Goal: Task Accomplishment & Management: Manage account settings

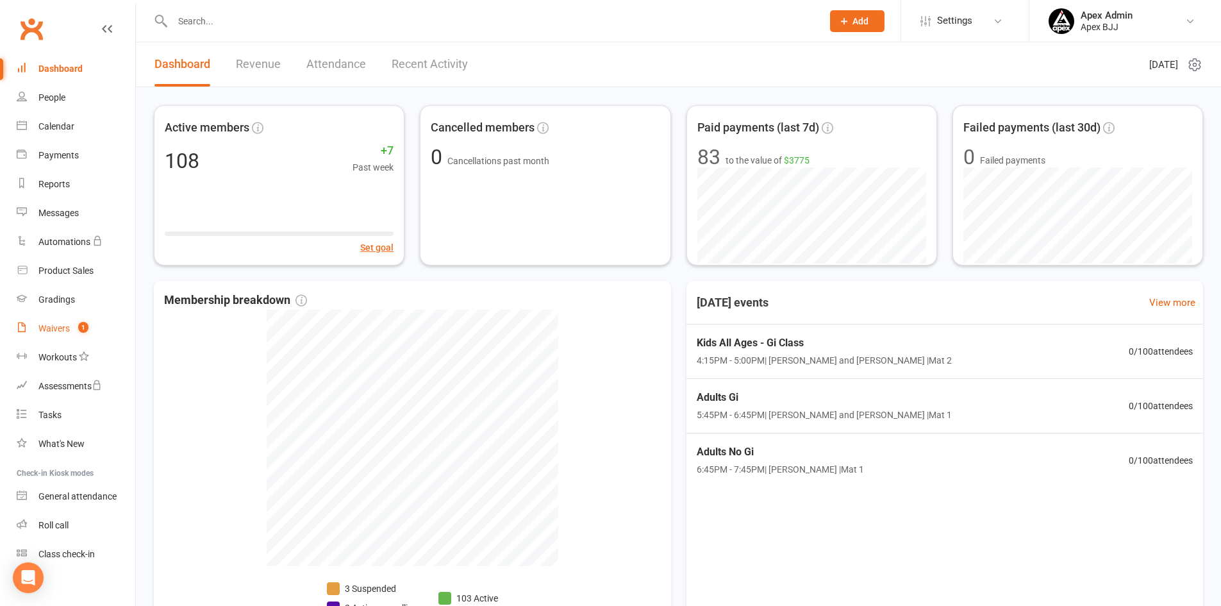
click at [61, 330] on div "Waivers" at bounding box center [53, 328] width 31 height 10
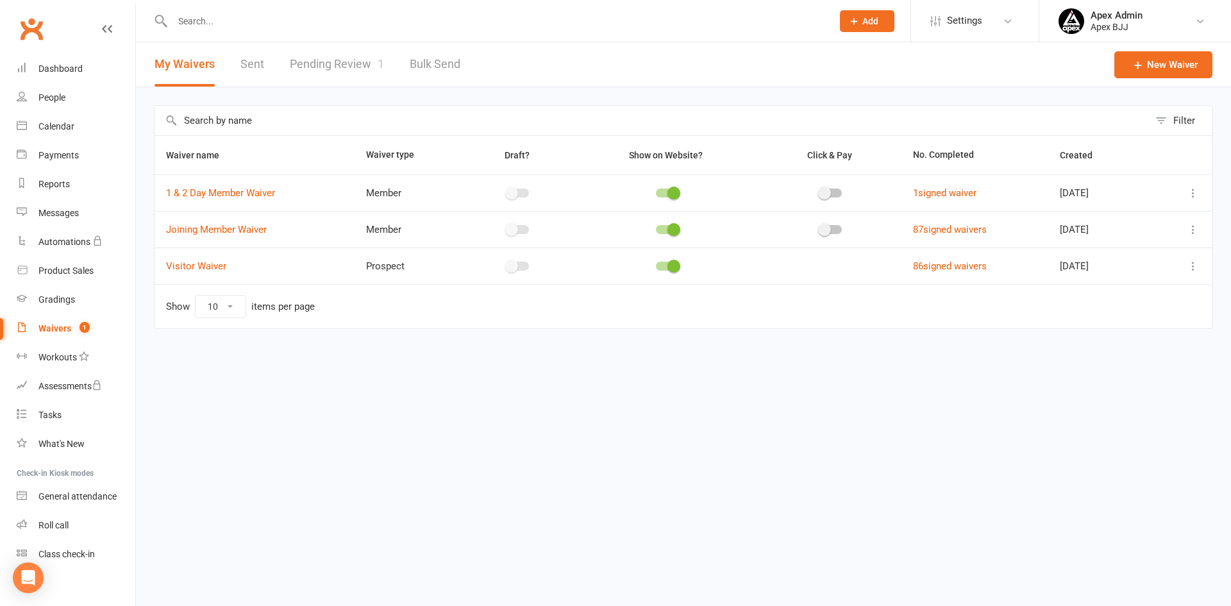
click at [344, 60] on link "Pending Review 1" at bounding box center [337, 64] width 94 height 44
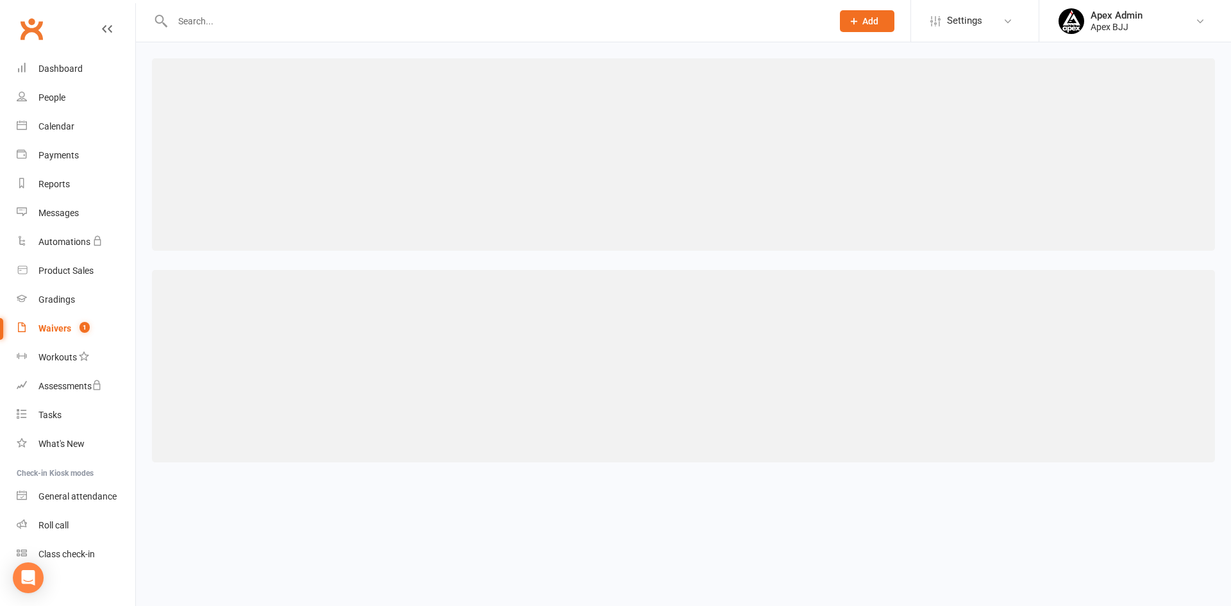
select select "100"
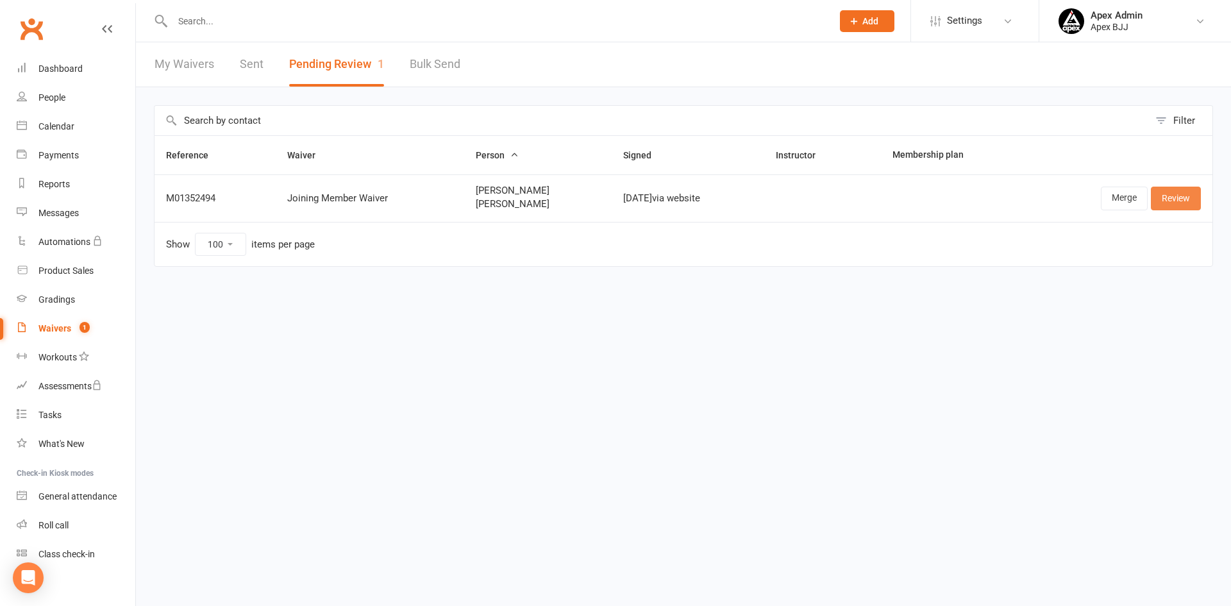
click at [1161, 198] on link "Review" at bounding box center [1176, 198] width 50 height 23
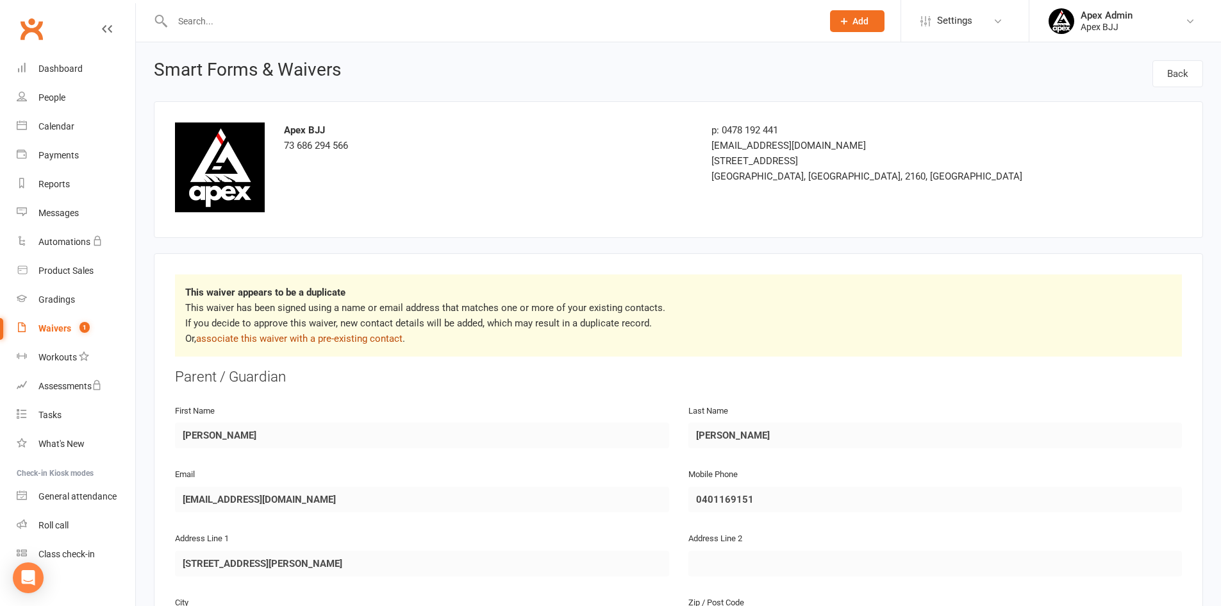
click at [341, 339] on link "associate this waiver with a pre-existing contact" at bounding box center [299, 339] width 206 height 12
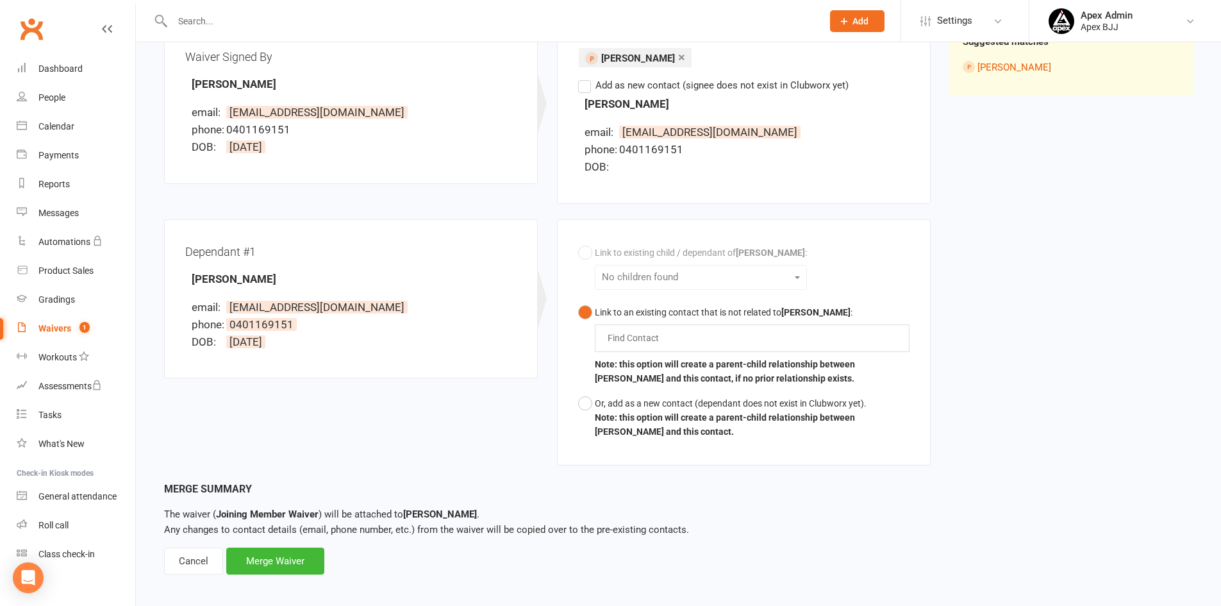
scroll to position [183, 0]
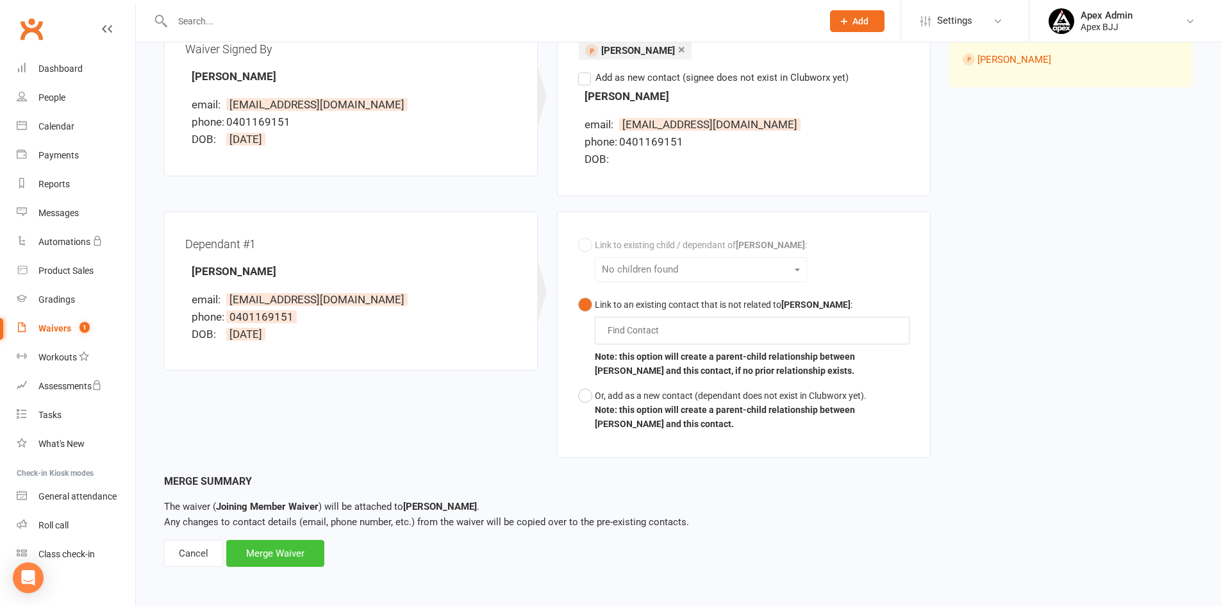
click at [293, 556] on div "Merge Waiver" at bounding box center [275, 553] width 98 height 27
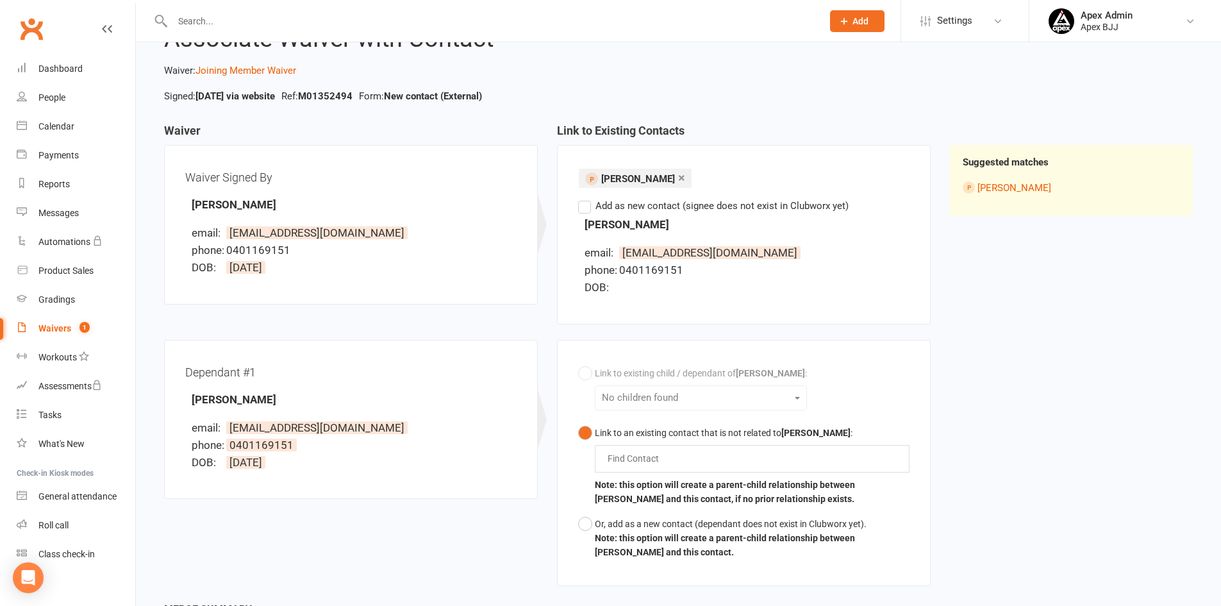
scroll to position [0, 0]
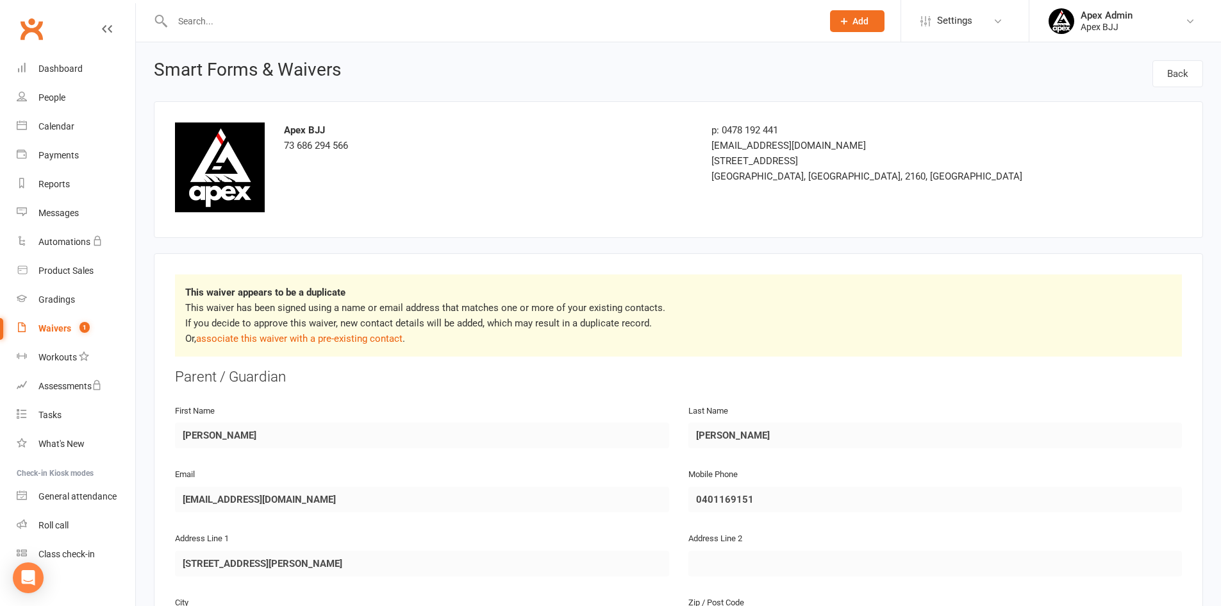
select select "100"
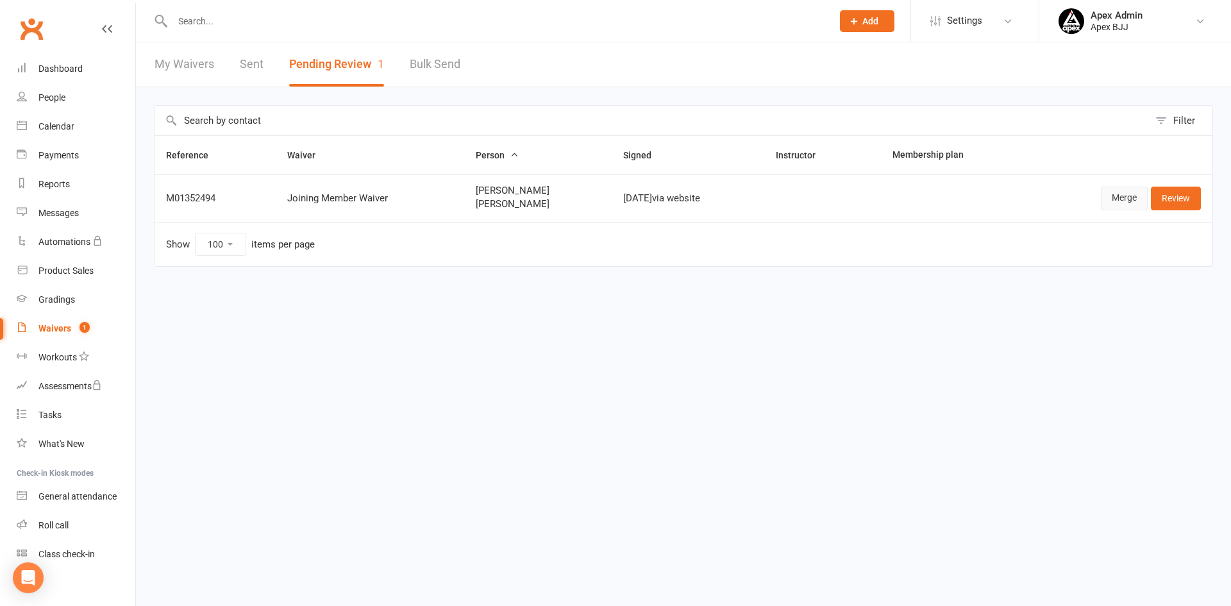
click at [1121, 196] on link "Merge" at bounding box center [1124, 198] width 47 height 23
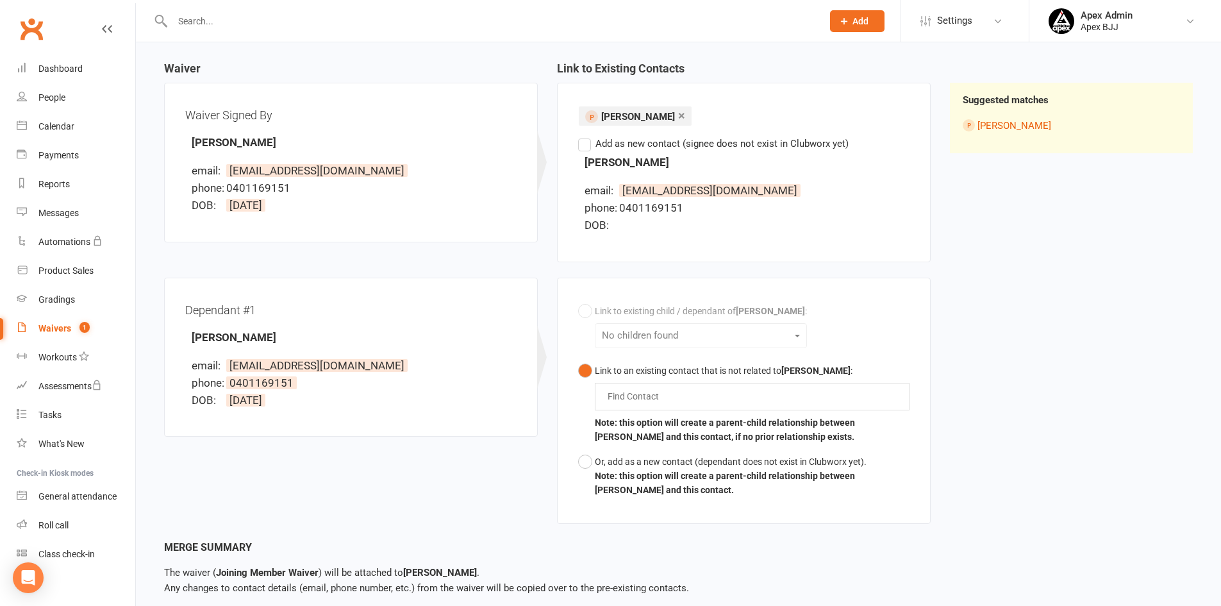
scroll to position [183, 0]
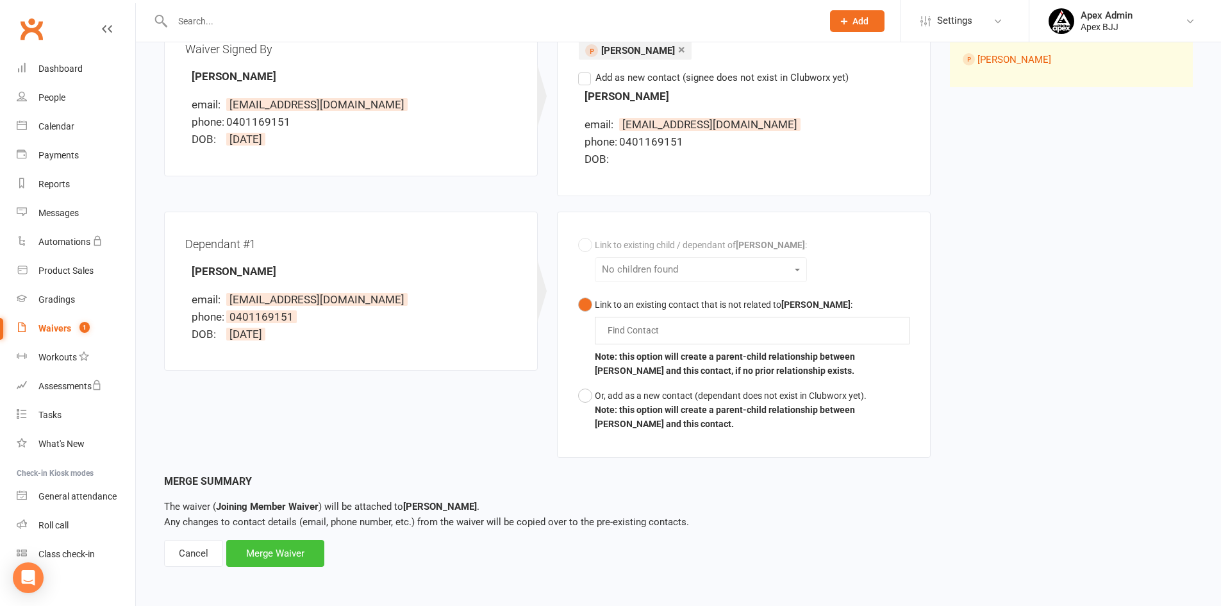
click at [280, 558] on div "Merge Waiver" at bounding box center [275, 553] width 98 height 27
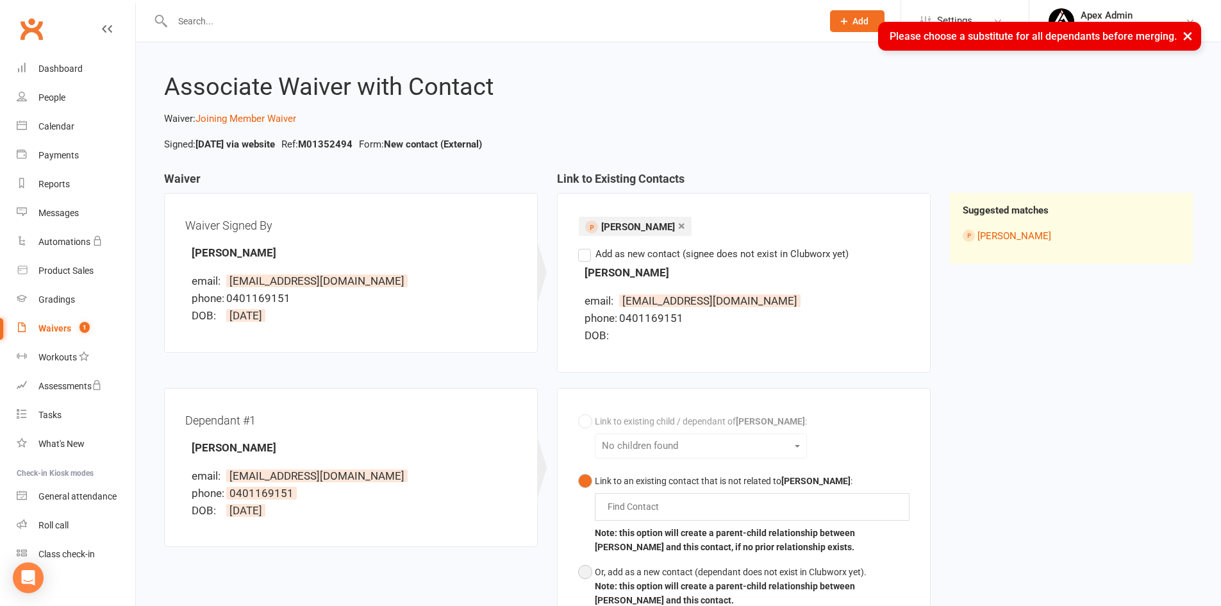
scroll to position [0, 0]
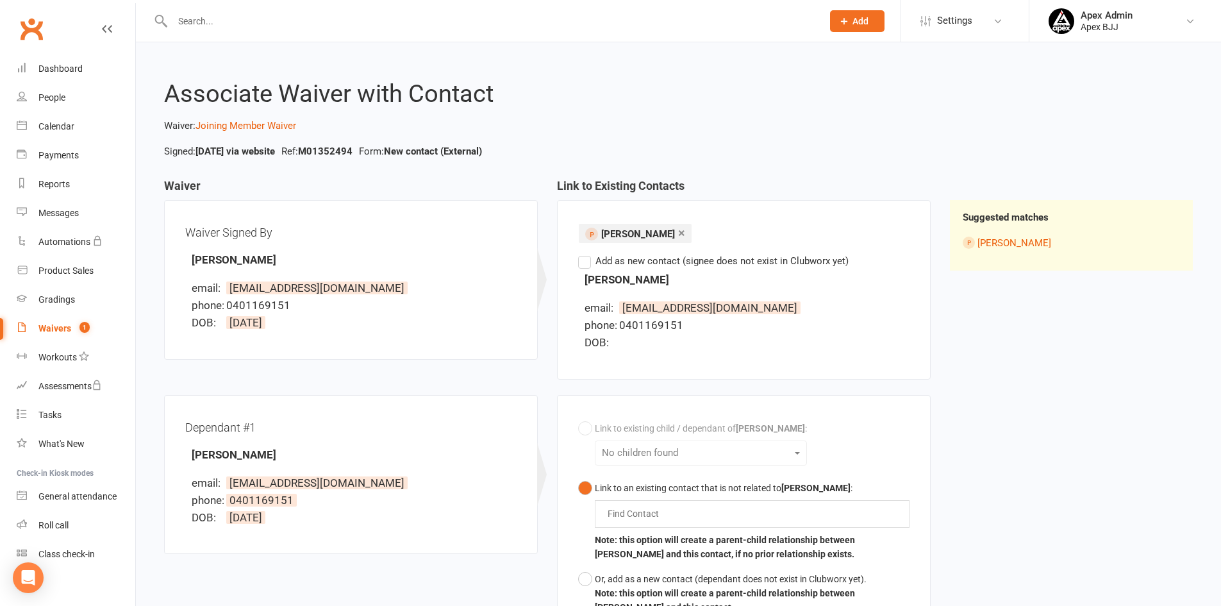
click at [588, 267] on label "Add as new contact (signee does not exist in Clubworx yet)" at bounding box center [713, 260] width 271 height 15
click at [587, 253] on input "Add as new contact (signee does not exist in Clubworx yet)" at bounding box center [582, 253] width 8 height 0
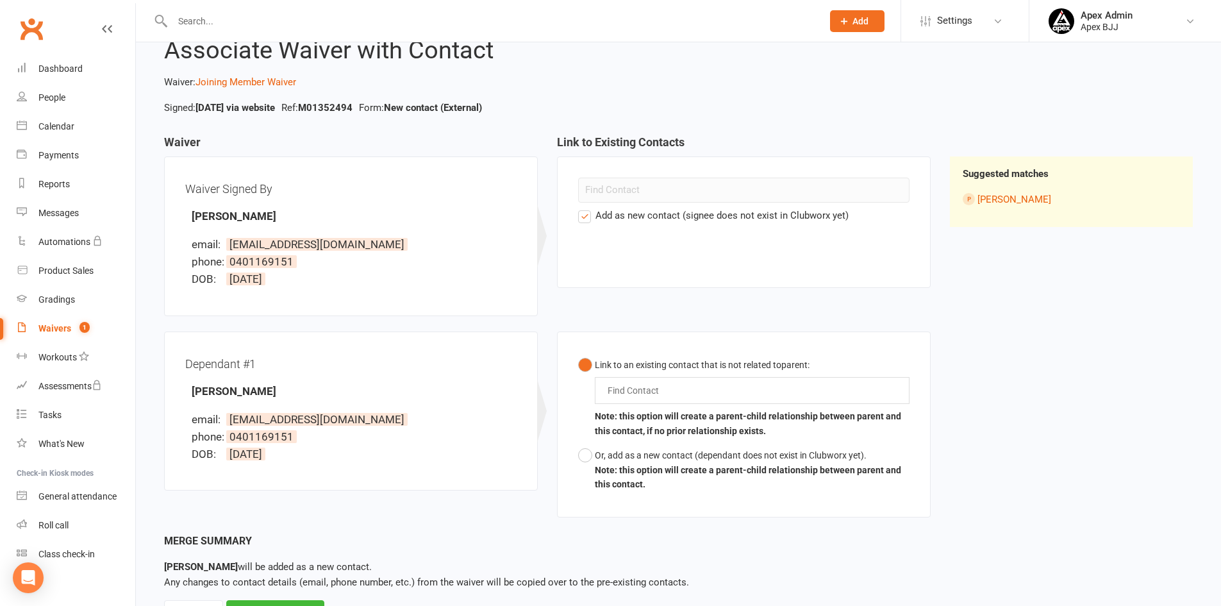
scroll to position [104, 0]
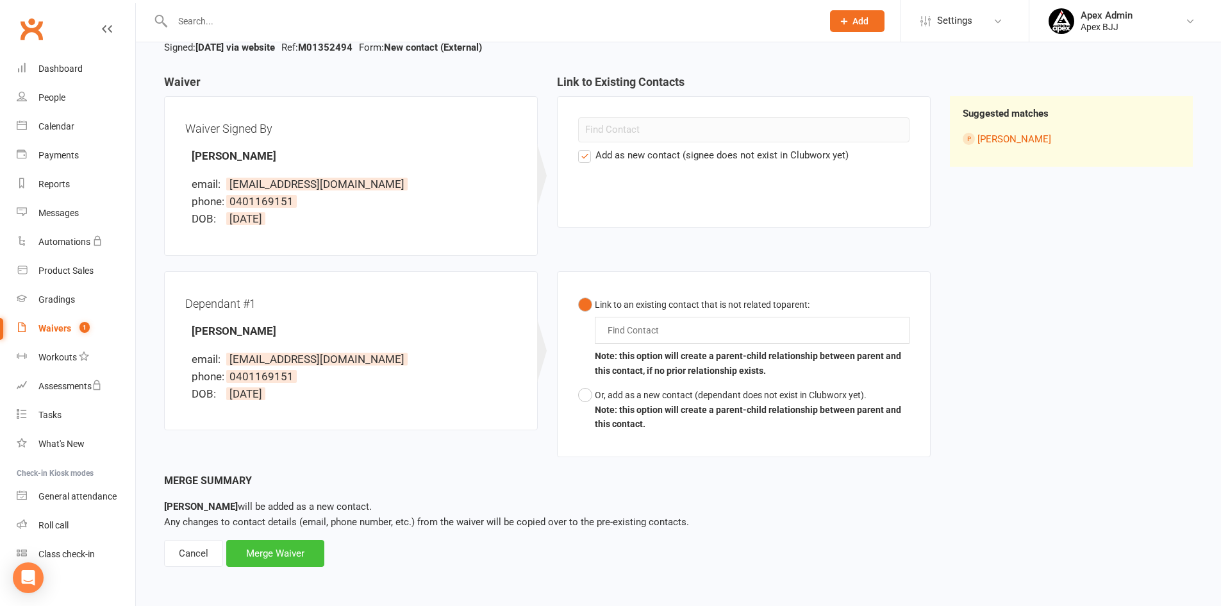
click at [306, 549] on div "Merge Waiver" at bounding box center [275, 553] width 98 height 27
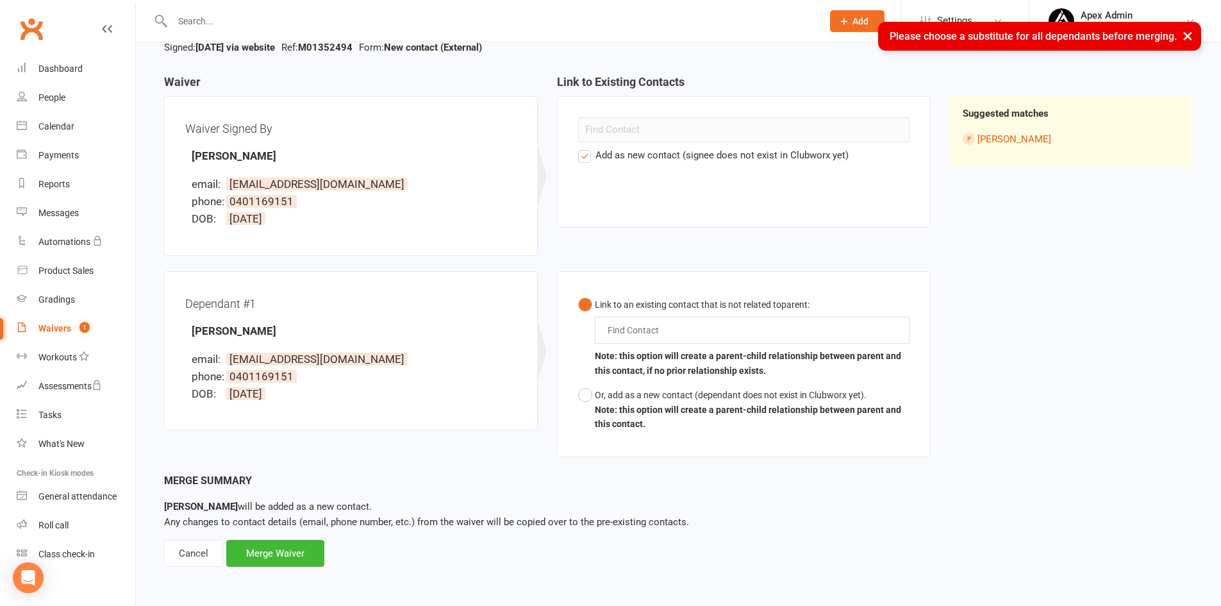
click at [585, 155] on label "Add as new contact (signee does not exist in Clubworx yet)" at bounding box center [713, 154] width 271 height 15
click at [585, 147] on input "Add as new contact (signee does not exist in Clubworx yet)" at bounding box center [582, 147] width 8 height 0
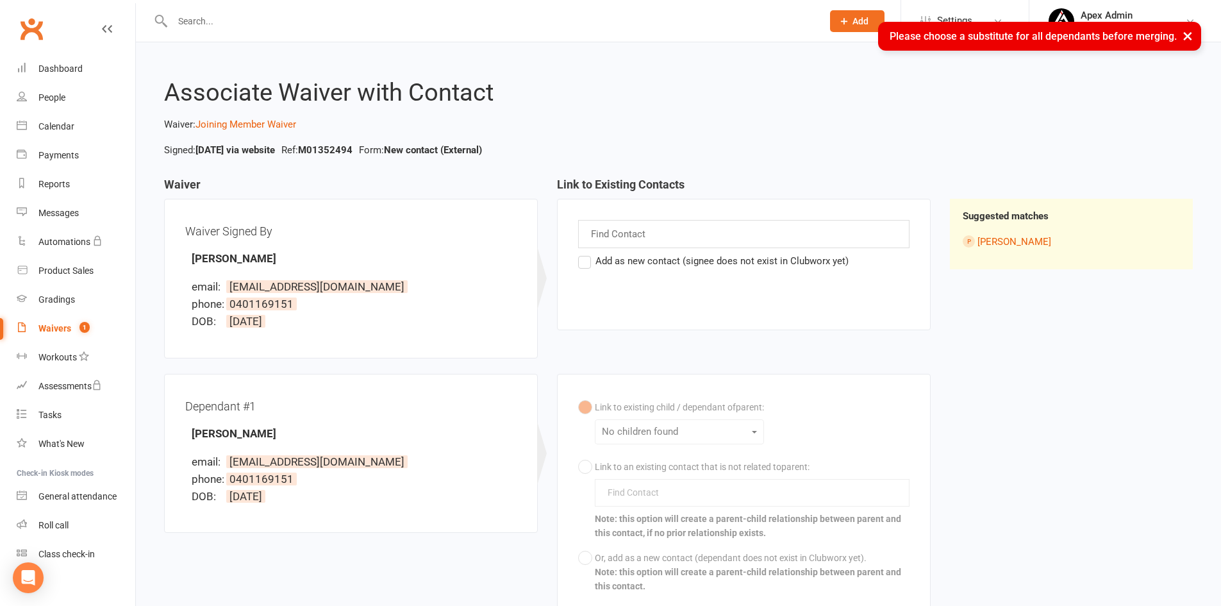
scroll to position [0, 0]
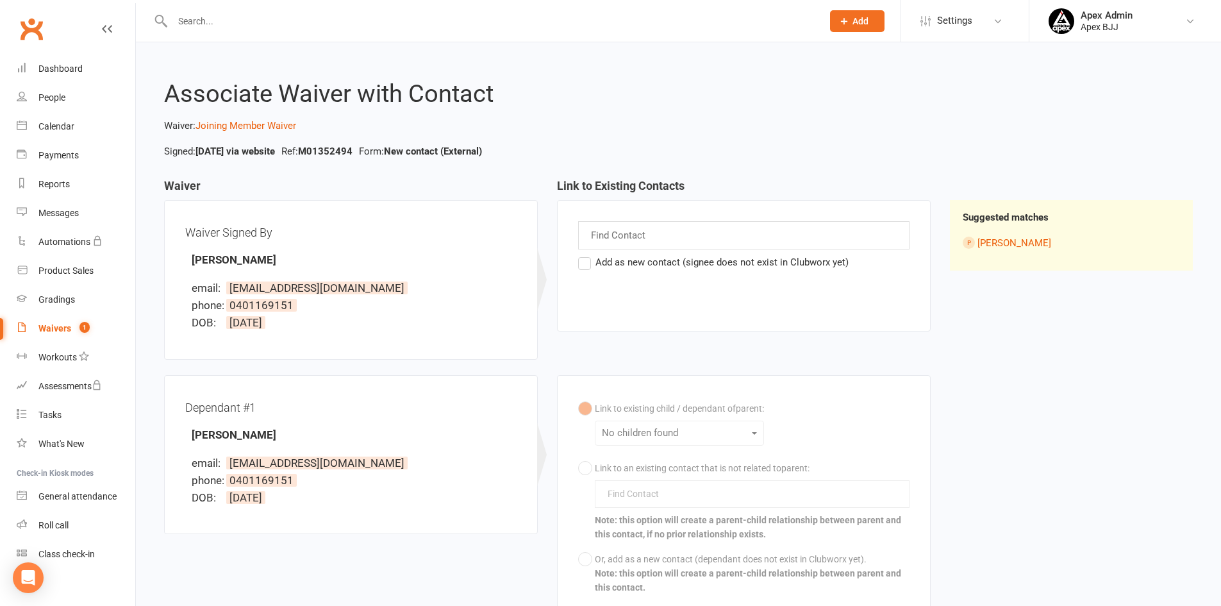
click at [286, 131] on p "Waiver: Joining Member Waiver" at bounding box center [678, 125] width 1029 height 15
click at [286, 125] on link "Joining Member Waiver" at bounding box center [246, 126] width 101 height 12
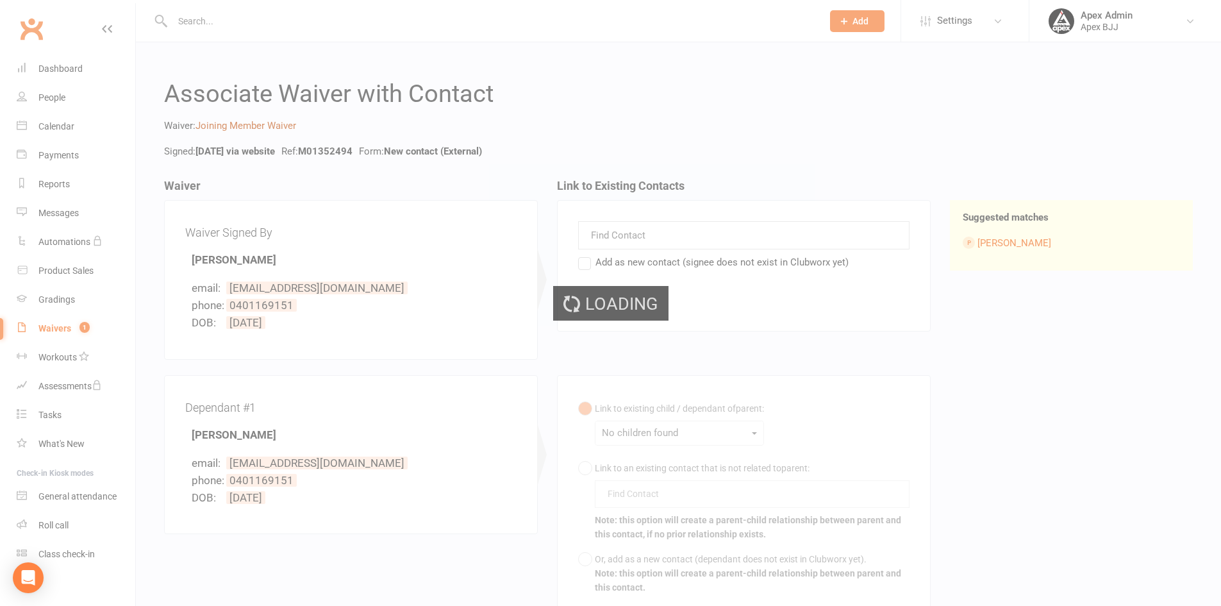
select select "bank_account"
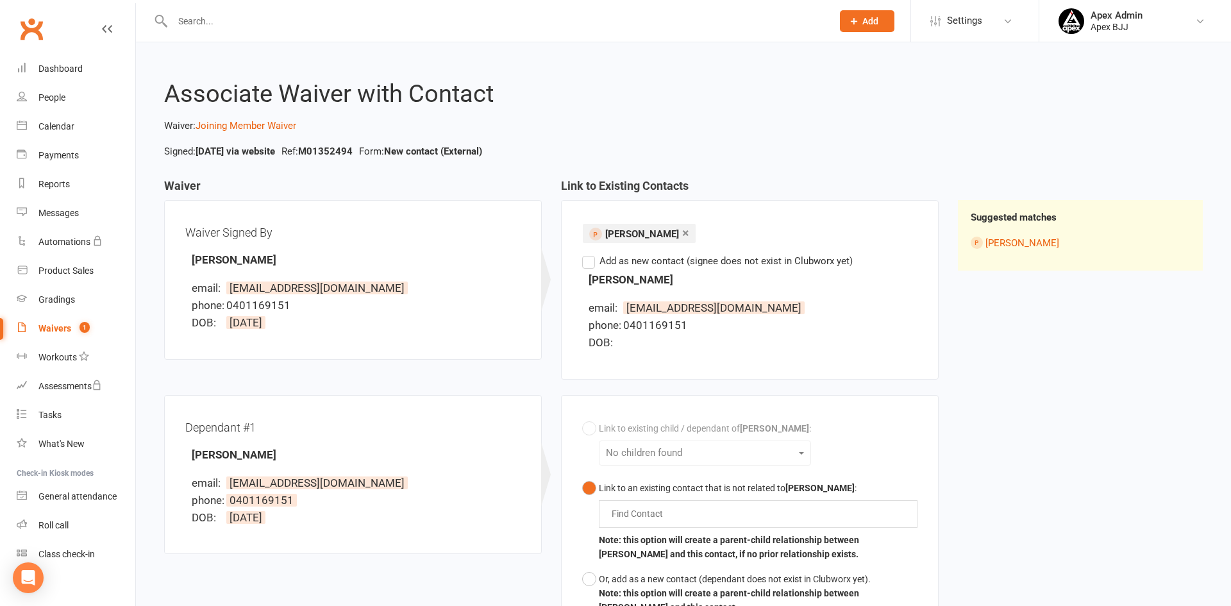
select select "100"
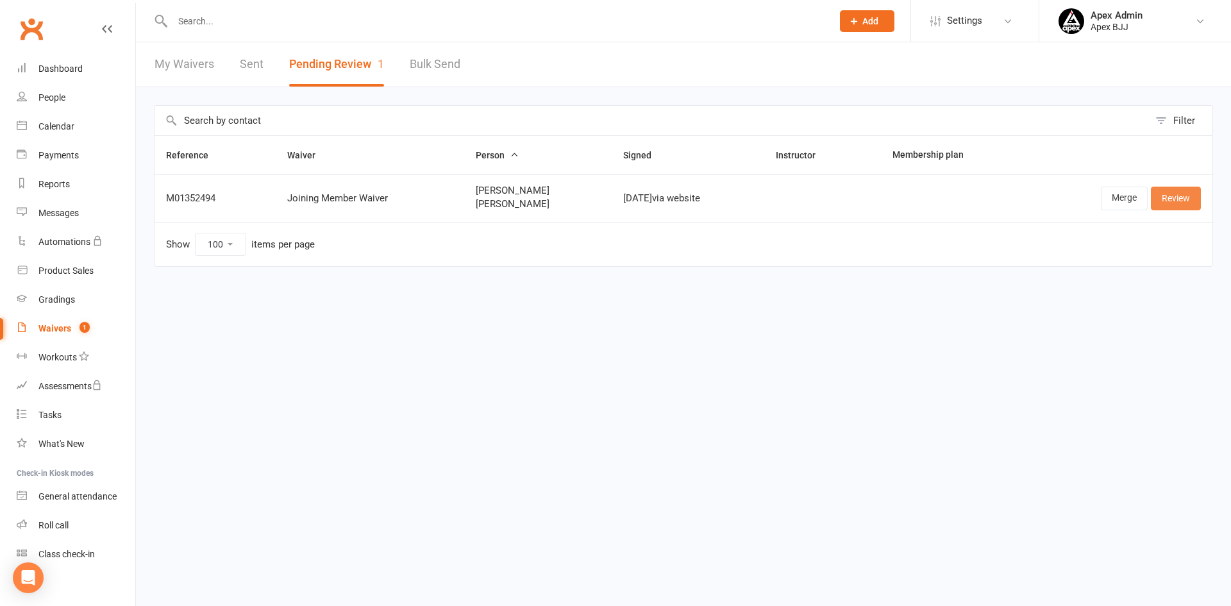
click at [1168, 204] on link "Review" at bounding box center [1176, 198] width 50 height 23
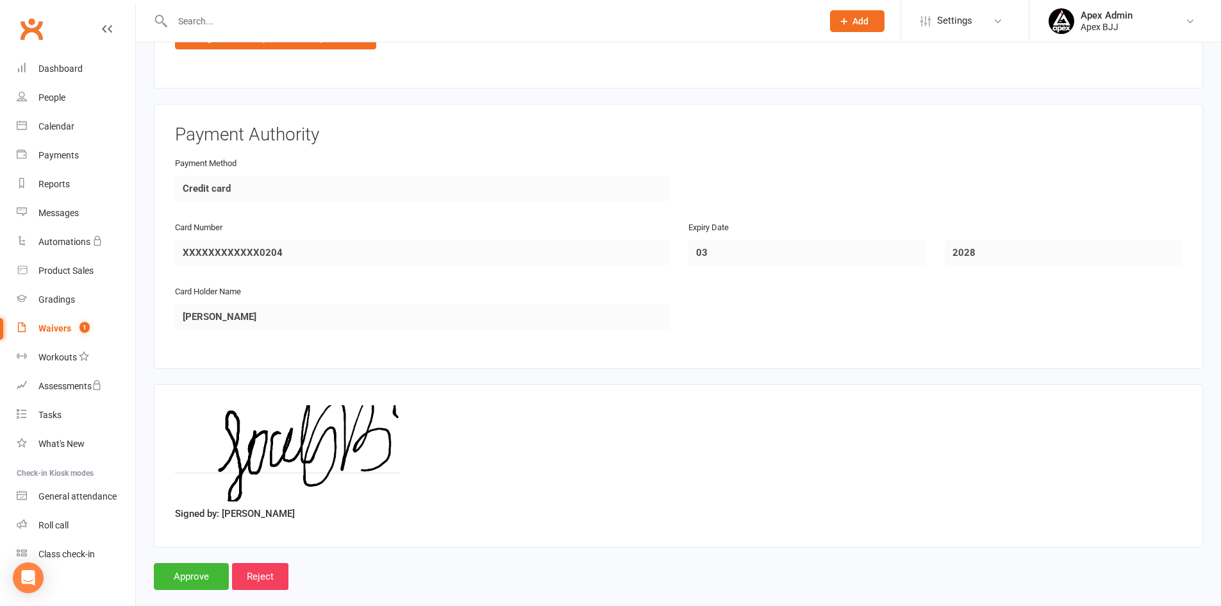
scroll to position [1751, 0]
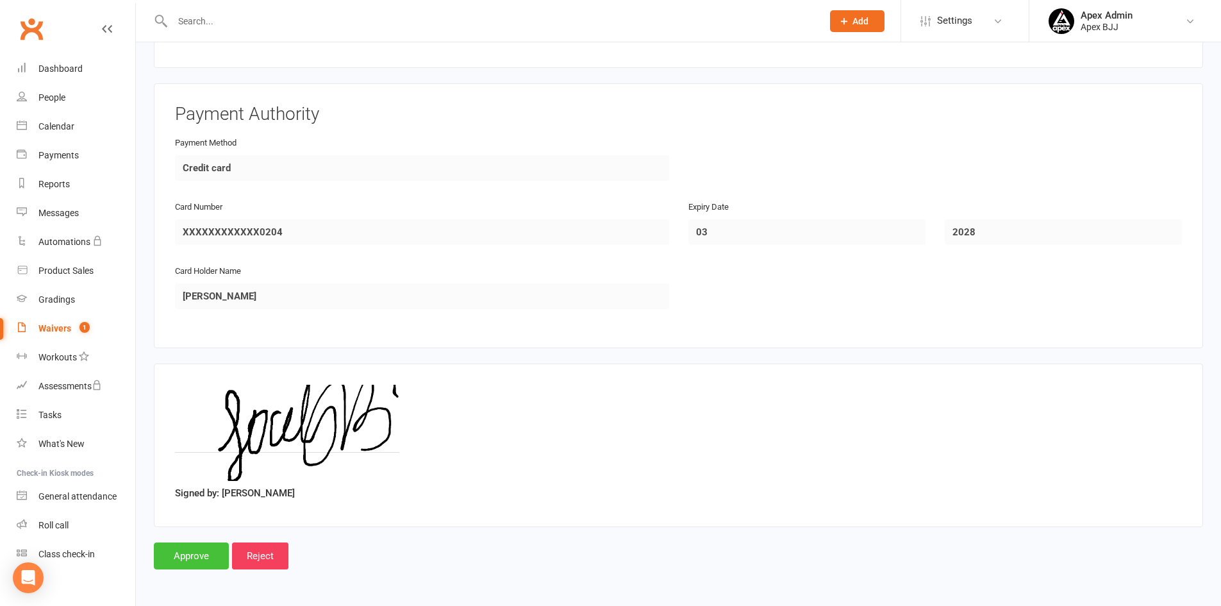
click at [202, 561] on input "Approve" at bounding box center [191, 555] width 75 height 27
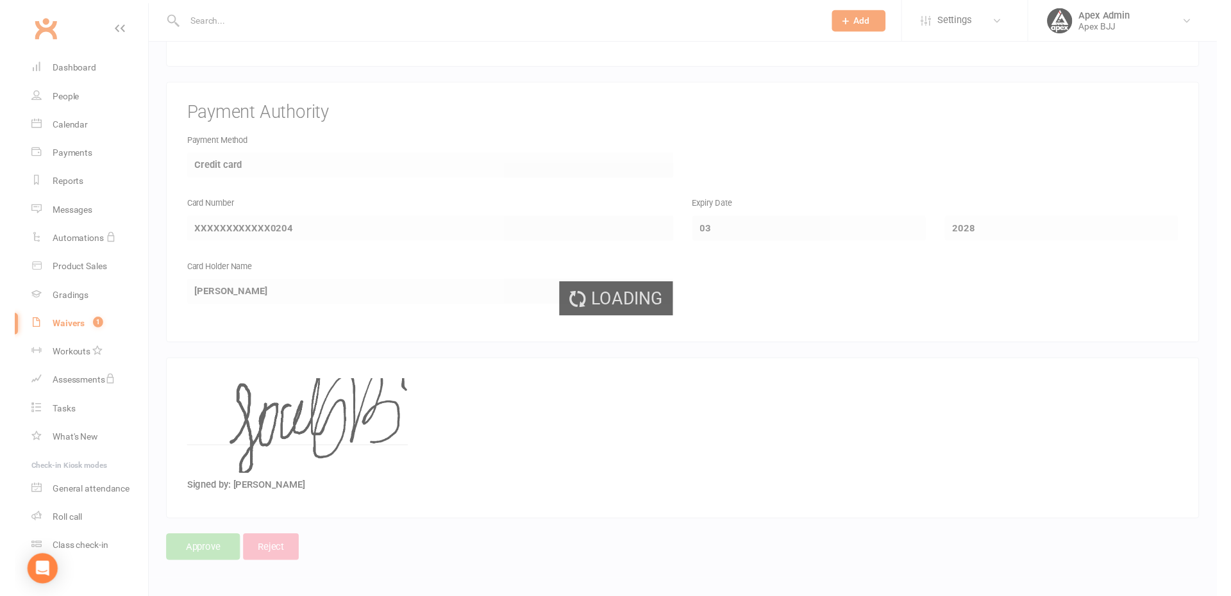
select select "100"
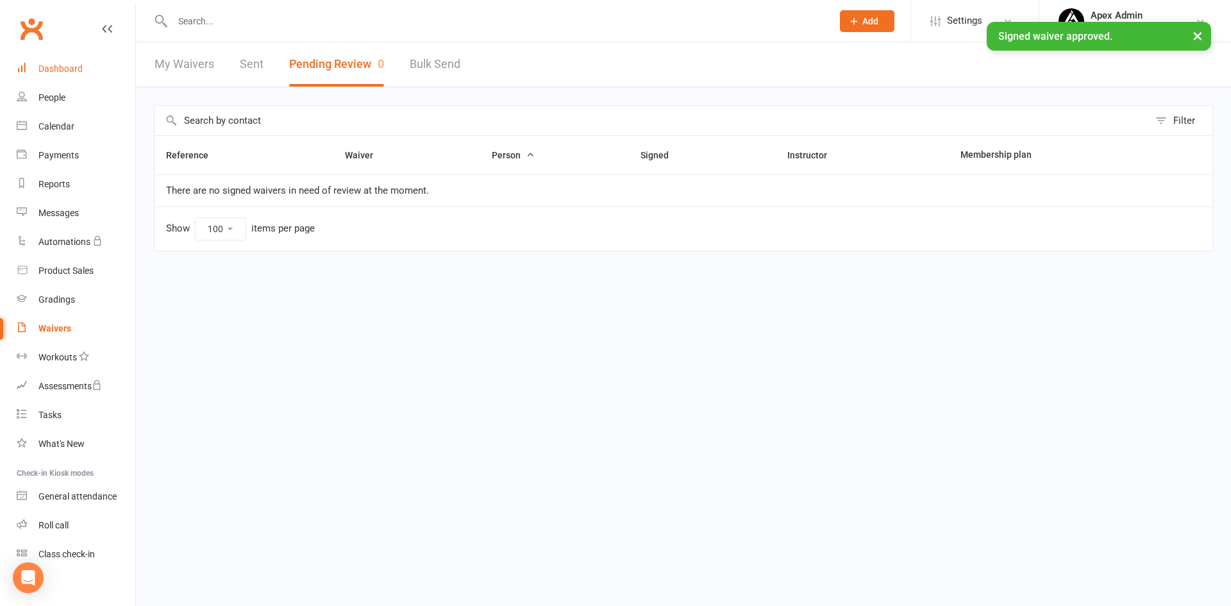
click at [58, 68] on div "Dashboard" at bounding box center [60, 68] width 44 height 10
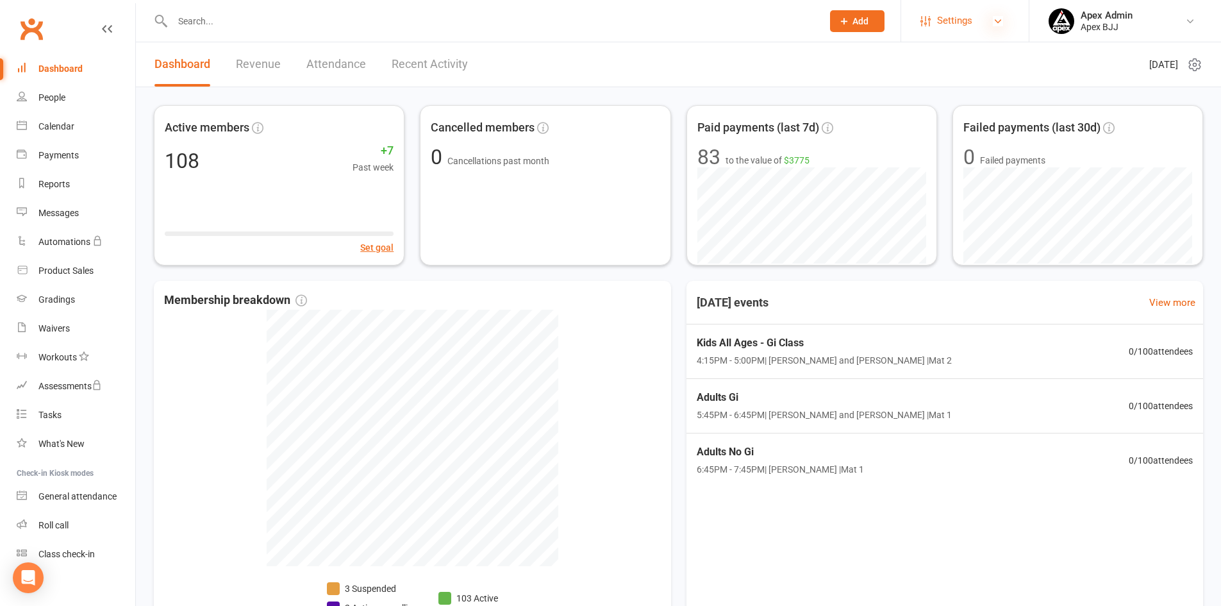
click at [1000, 19] on icon at bounding box center [998, 21] width 10 height 10
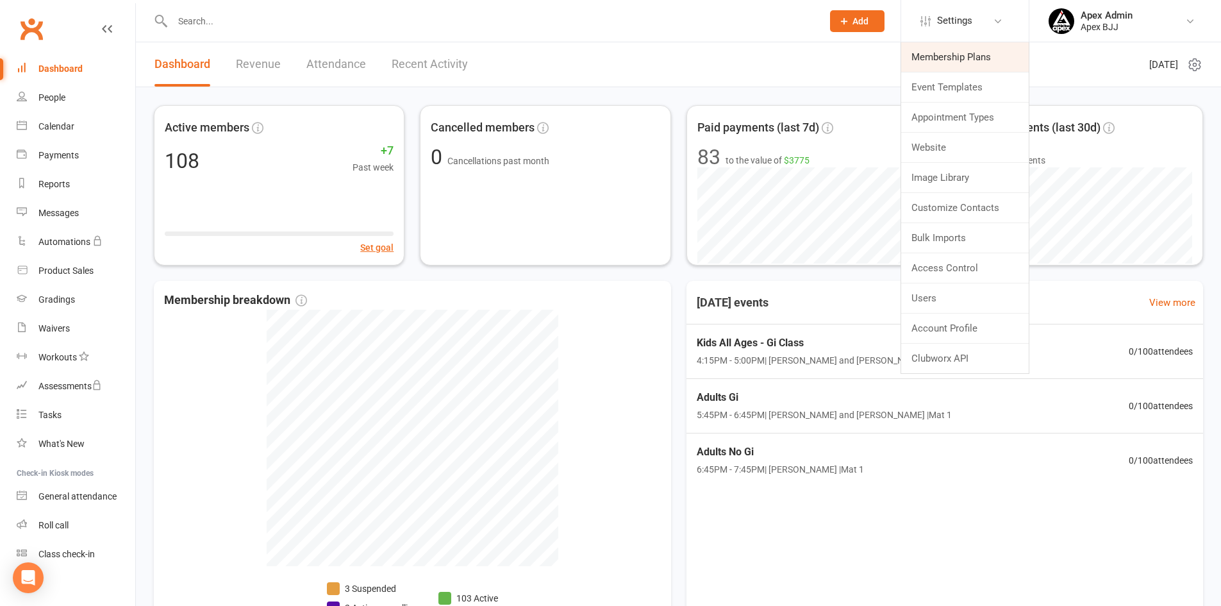
click at [1000, 51] on link "Membership Plans" at bounding box center [965, 56] width 128 height 29
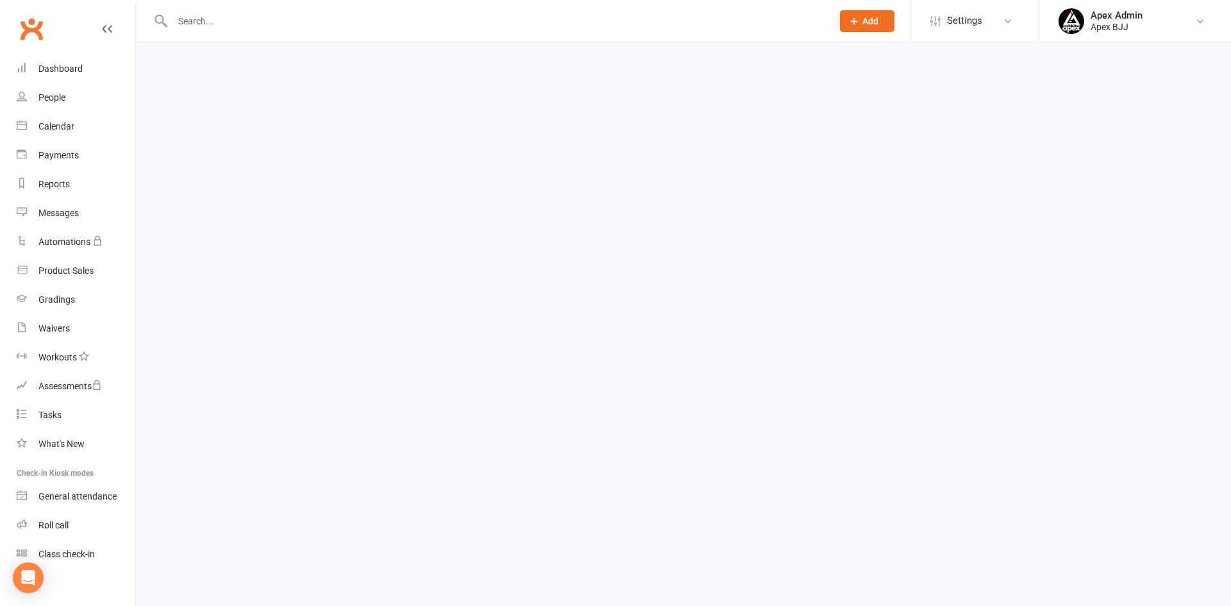
select select "100"
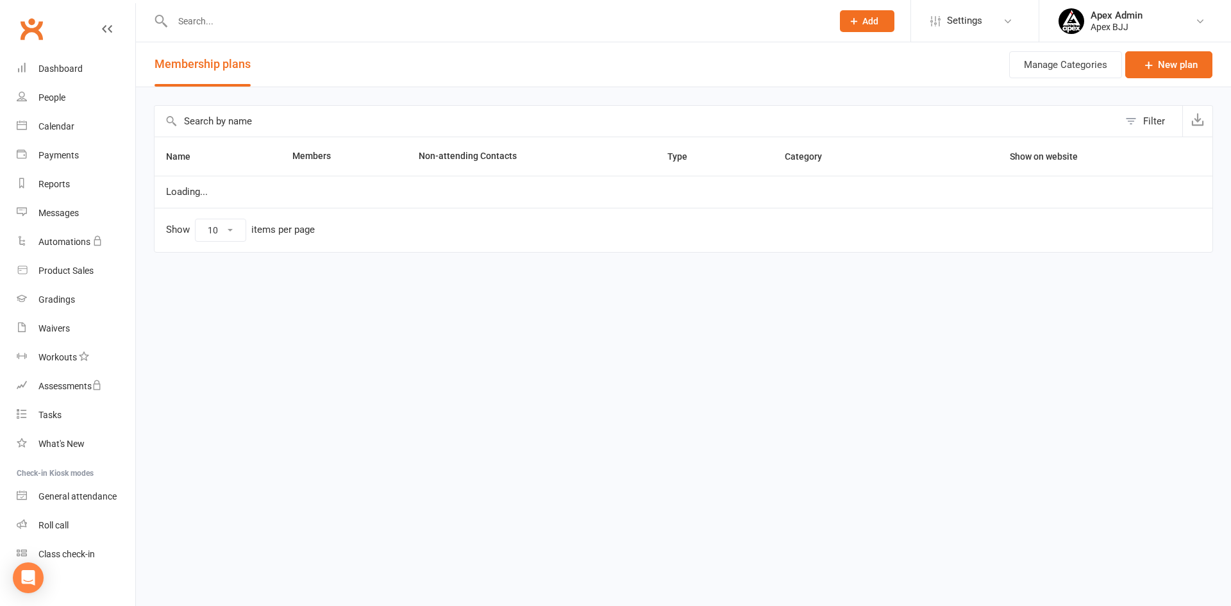
select select "100"
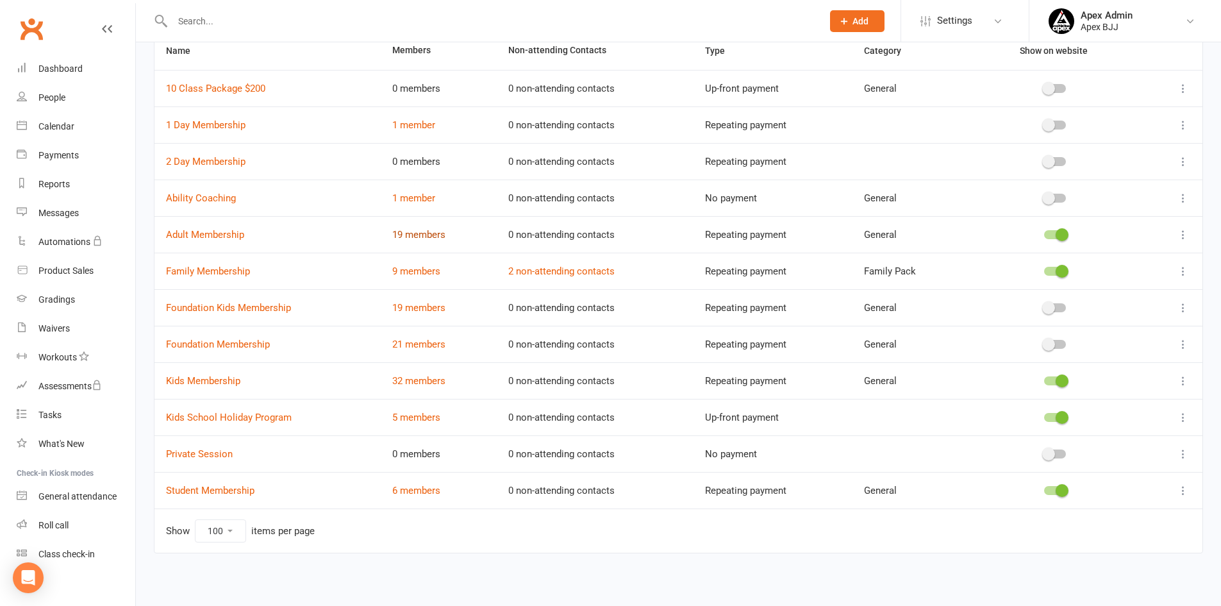
scroll to position [108, 0]
click at [408, 272] on link "9 members" at bounding box center [416, 270] width 48 height 12
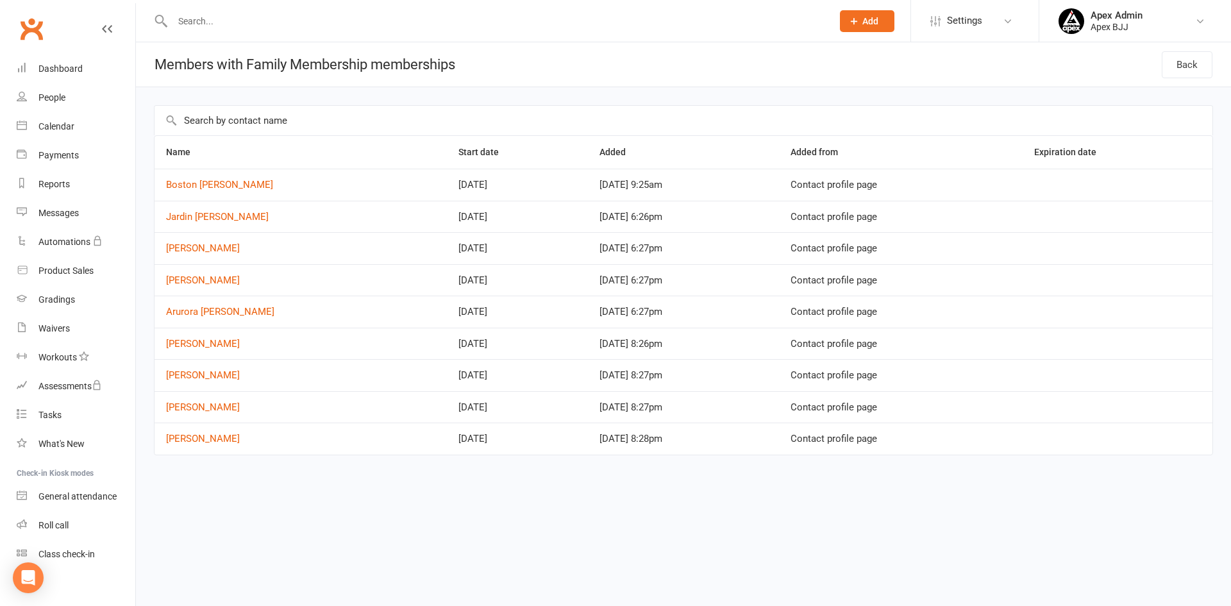
select select "100"
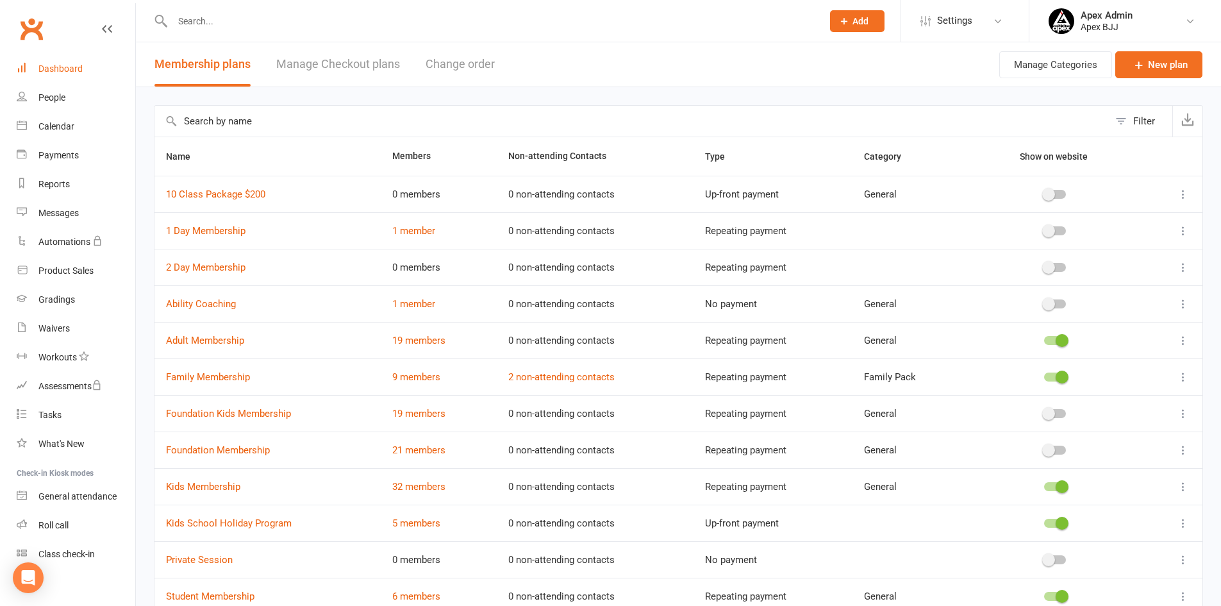
click at [76, 64] on div "Dashboard" at bounding box center [60, 68] width 44 height 10
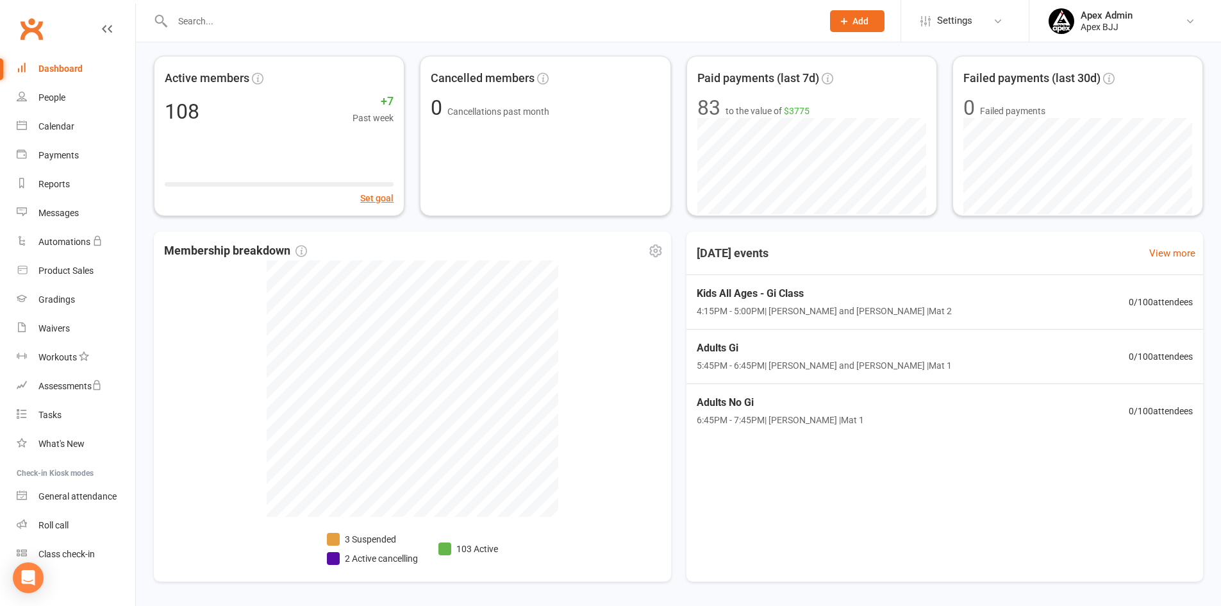
scroll to position [92, 0]
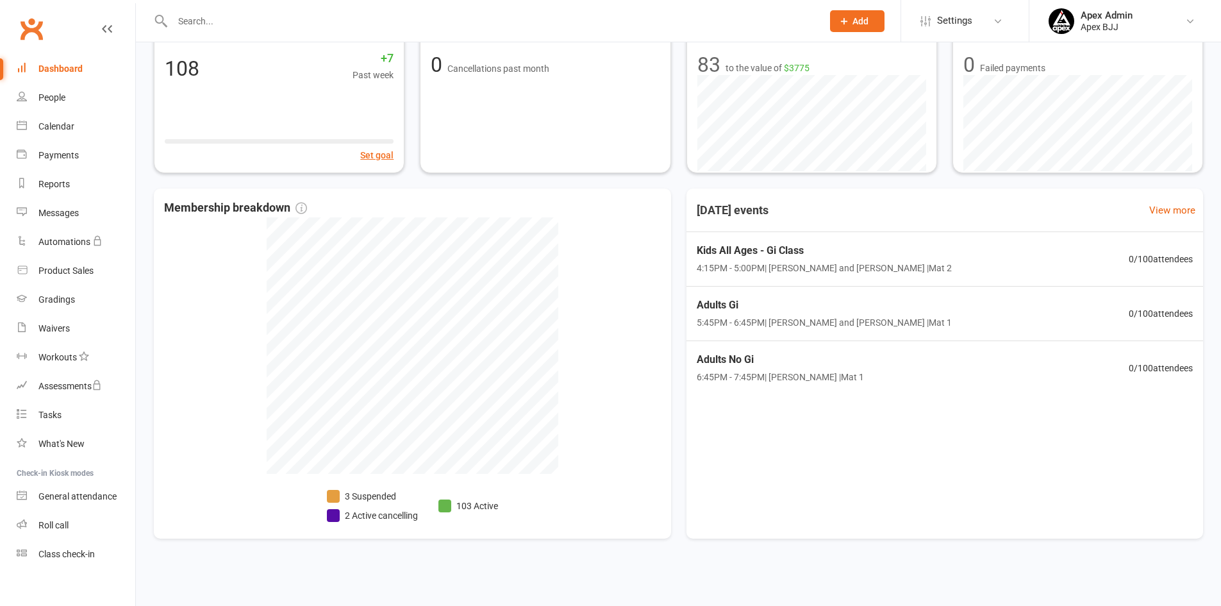
scroll to position [92, 0]
